Goal: Information Seeking & Learning: Learn about a topic

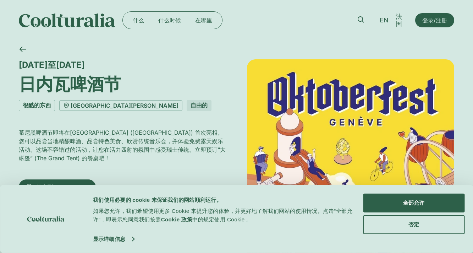
click at [202, 111] on div "很酷的东西 平原宫平原 自由的" at bounding box center [122, 105] width 207 height 11
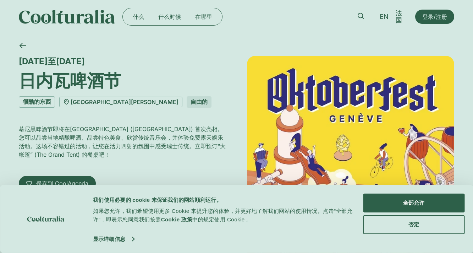
scroll to position [7, 0]
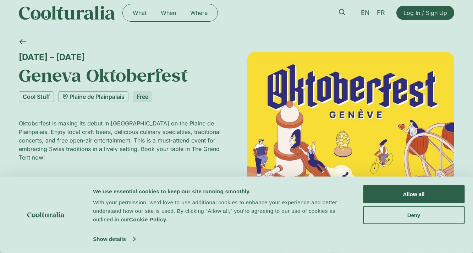
click at [286, 36] on div at bounding box center [234, 42] width 440 height 19
click at [366, 12] on span "EN" at bounding box center [365, 12] width 9 height 7
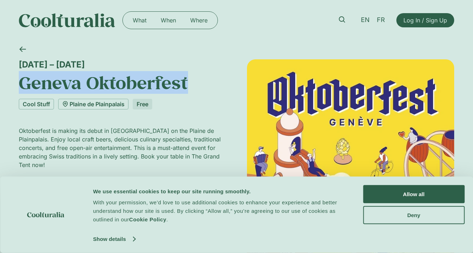
drag, startPoint x: 185, startPoint y: 83, endPoint x: 0, endPoint y: 92, distance: 185.9
copy h1 "Geneva Oktoberfest"
